Goal: Task Accomplishment & Management: Complete application form

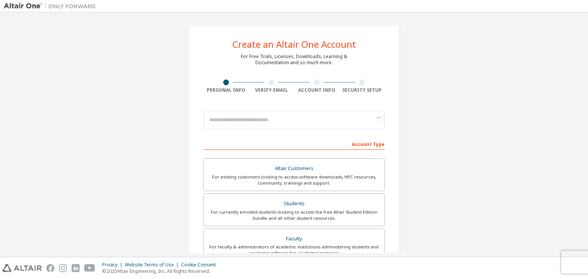
click at [272, 121] on input "email" at bounding box center [293, 120] width 181 height 18
click at [278, 129] on input "email" at bounding box center [293, 120] width 181 height 18
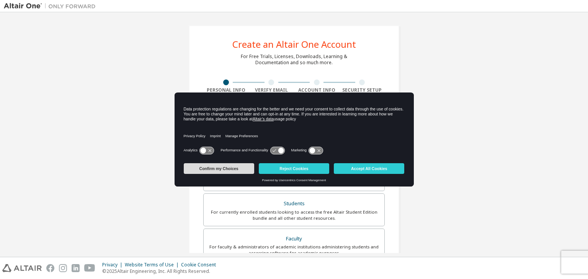
click at [239, 167] on button "Confirm my Choices" at bounding box center [219, 168] width 70 height 11
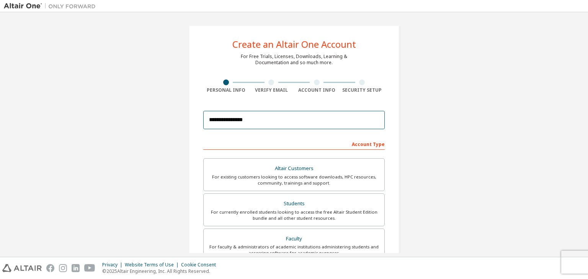
click at [259, 122] on input "**********" at bounding box center [293, 120] width 181 height 18
click at [263, 121] on input "**********" at bounding box center [293, 120] width 181 height 18
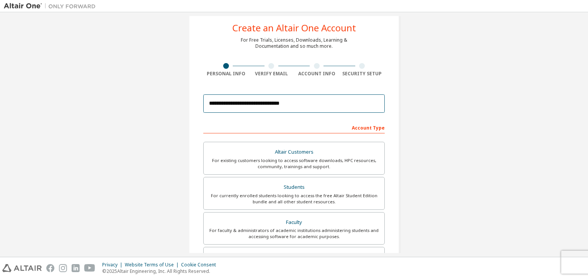
scroll to position [23, 0]
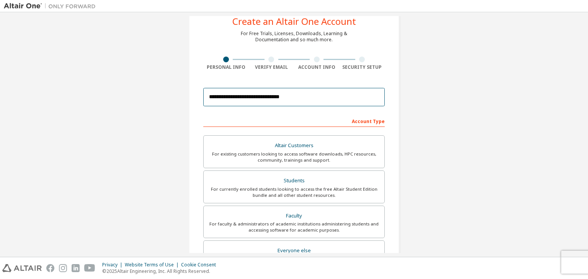
click at [231, 98] on input "**********" at bounding box center [293, 97] width 181 height 18
click at [231, 97] on input "**********" at bounding box center [293, 97] width 181 height 18
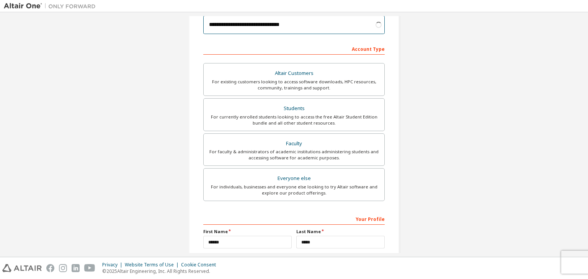
scroll to position [109, 0]
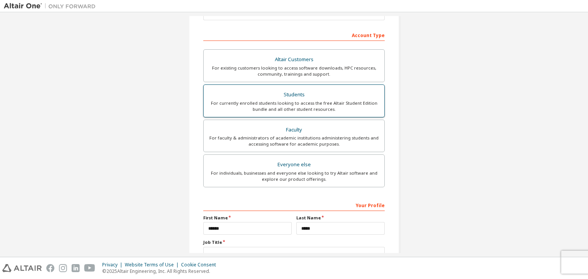
click at [265, 100] on div "For currently enrolled students looking to access the free Altair Student Editi…" at bounding box center [293, 106] width 171 height 12
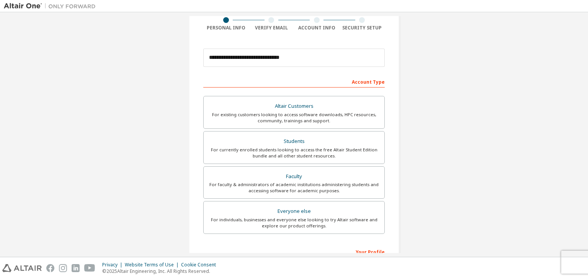
scroll to position [62, 0]
click at [300, 59] on input "**********" at bounding box center [293, 58] width 181 height 18
type input "*"
click at [299, 147] on div "For currently enrolled students looking to access the free Altair Student Editi…" at bounding box center [293, 153] width 171 height 12
click at [250, 58] on input "email" at bounding box center [293, 58] width 181 height 18
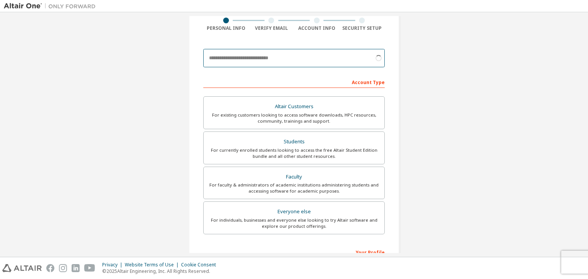
type input "**********"
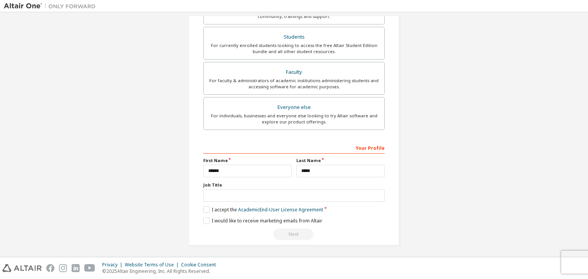
scroll to position [193, 0]
click at [239, 200] on input "text" at bounding box center [293, 195] width 181 height 13
click at [237, 199] on input "text" at bounding box center [293, 195] width 181 height 13
type input "*******"
click at [203, 210] on label "I accept the Academic End-User License Agreement" at bounding box center [263, 209] width 120 height 7
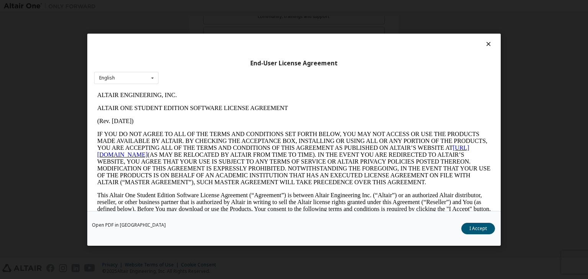
scroll to position [0, 0]
click at [480, 228] on button "I Accept" at bounding box center [478, 228] width 34 height 11
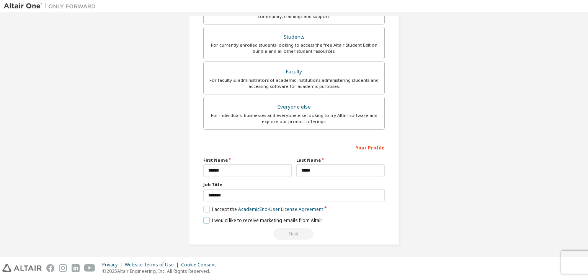
click at [207, 221] on label "I would like to receive marketing emails from Altair" at bounding box center [262, 220] width 119 height 7
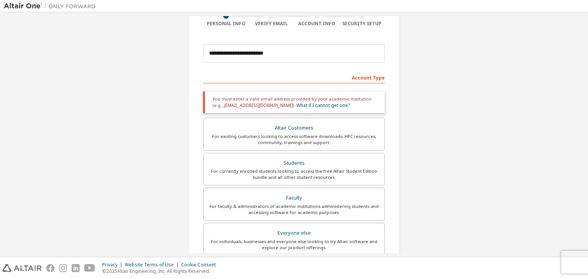
scroll to position [66, 0]
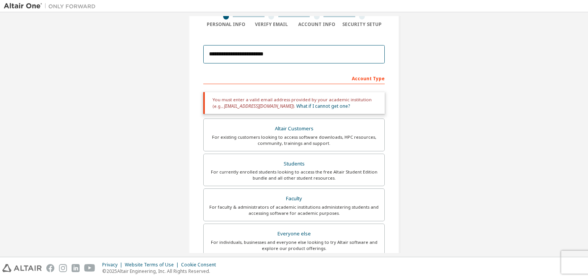
click at [283, 52] on input "**********" at bounding box center [293, 54] width 181 height 18
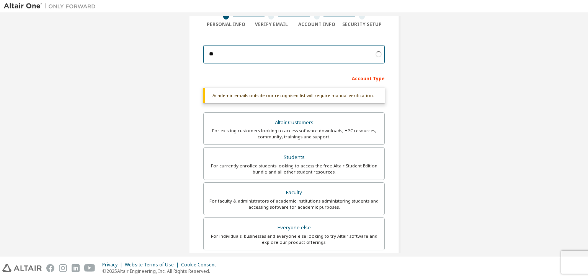
type input "*"
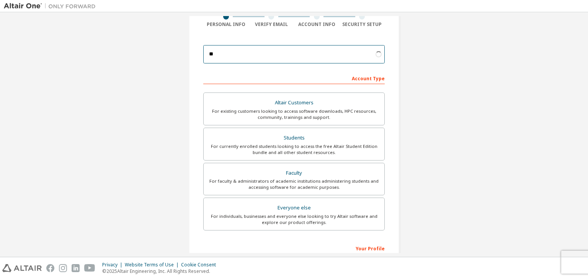
type input "*"
paste input "**********"
type input "**********"
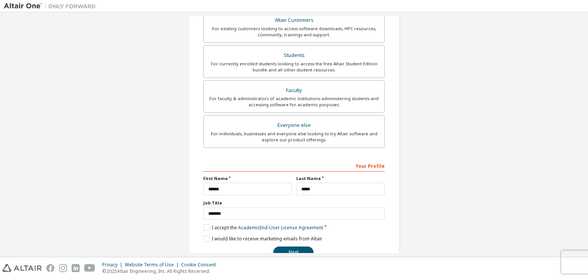
scroll to position [166, 0]
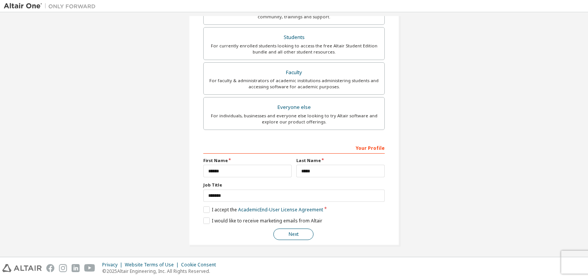
click at [289, 233] on button "Next" at bounding box center [293, 234] width 40 height 11
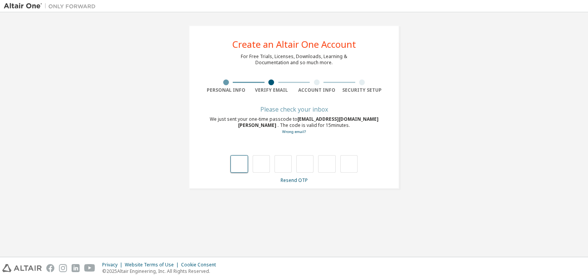
scroll to position [0, 0]
click at [292, 182] on link "Resend OTP" at bounding box center [293, 180] width 27 height 7
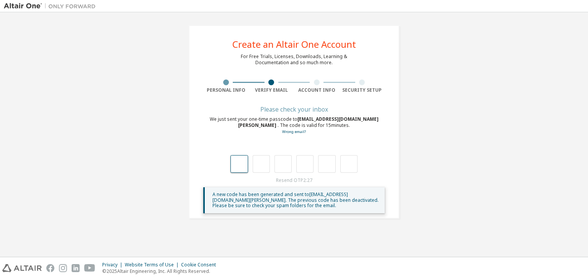
click at [240, 166] on input "text" at bounding box center [238, 164] width 17 height 18
type input "*"
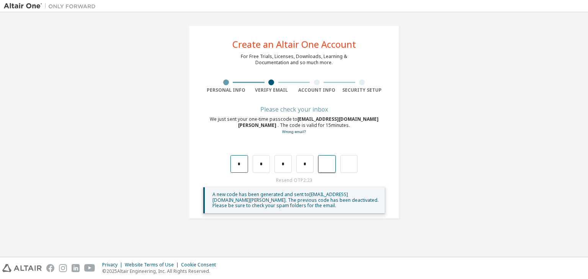
type input "*"
click at [239, 163] on input "text" at bounding box center [238, 164] width 17 height 18
type input "*"
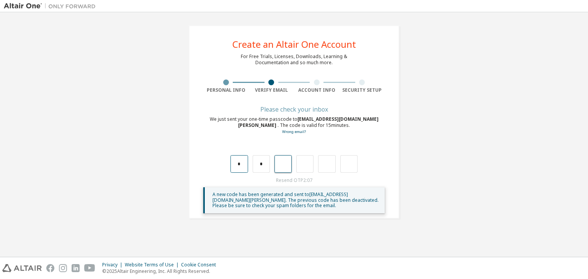
type input "*"
click at [239, 168] on input "*" at bounding box center [238, 164] width 17 height 18
click at [261, 160] on input "*" at bounding box center [260, 164] width 17 height 18
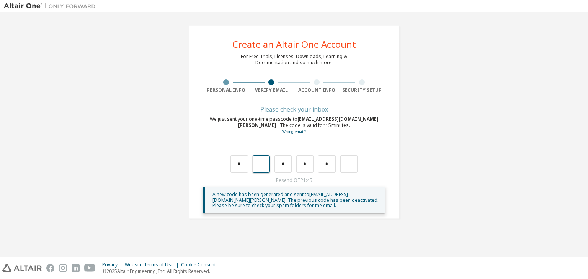
click at [261, 163] on input "text" at bounding box center [260, 164] width 17 height 18
type input "*"
click at [283, 166] on input "text" at bounding box center [282, 164] width 17 height 18
type input "*"
click at [300, 171] on input "text" at bounding box center [304, 164] width 17 height 18
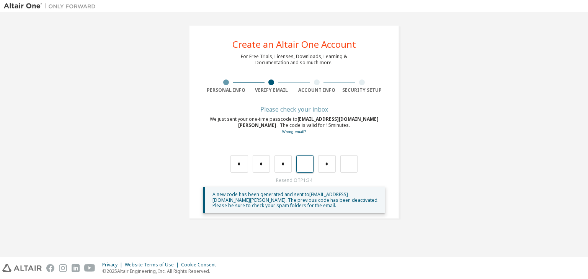
type input "*"
click at [345, 166] on input "text" at bounding box center [348, 164] width 17 height 18
type input "*"
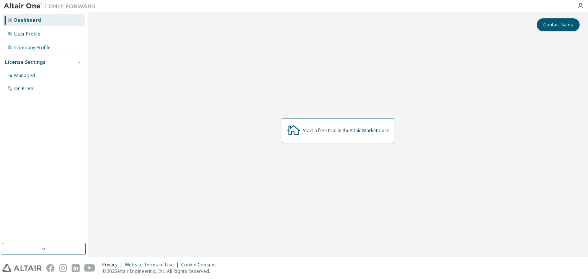
click at [297, 134] on icon at bounding box center [293, 130] width 13 height 10
click at [28, 34] on div "User Profile" at bounding box center [27, 34] width 26 height 6
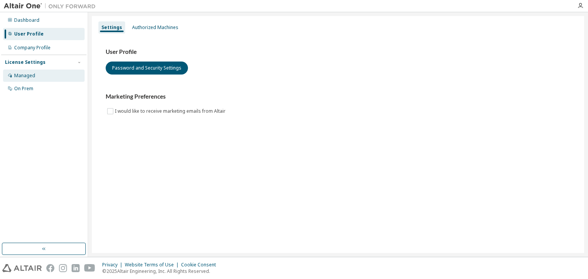
click at [24, 77] on div "Managed" at bounding box center [24, 76] width 21 height 6
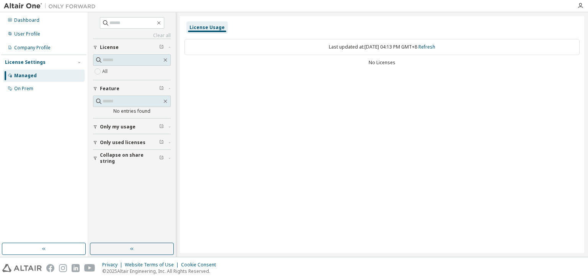
click at [201, 48] on div "Last updated at: Sat 2025-10-04 04:13 PM GMT+8 Refresh" at bounding box center [381, 47] width 395 height 16
click at [214, 53] on div "Last updated at: Sat 2025-10-04 04:13 PM GMT+8 Refresh" at bounding box center [381, 47] width 395 height 16
click at [38, 20] on div "Dashboard" at bounding box center [43, 20] width 81 height 12
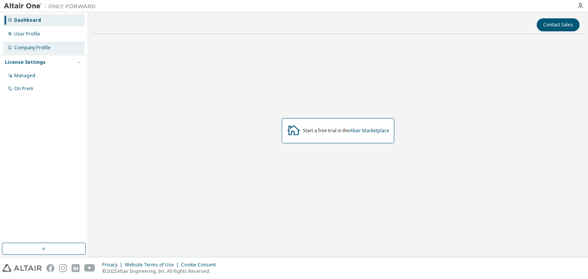
click at [24, 47] on div "Company Profile" at bounding box center [32, 48] width 36 height 6
click at [49, 250] on button "button" at bounding box center [44, 249] width 84 height 12
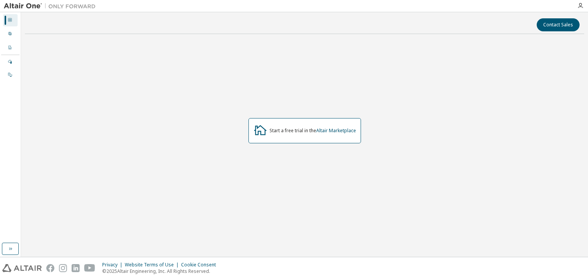
click at [75, 7] on img at bounding box center [52, 6] width 96 height 8
click at [327, 129] on link "Altair Marketplace" at bounding box center [336, 130] width 40 height 7
